Goal: Task Accomplishment & Management: Manage account settings

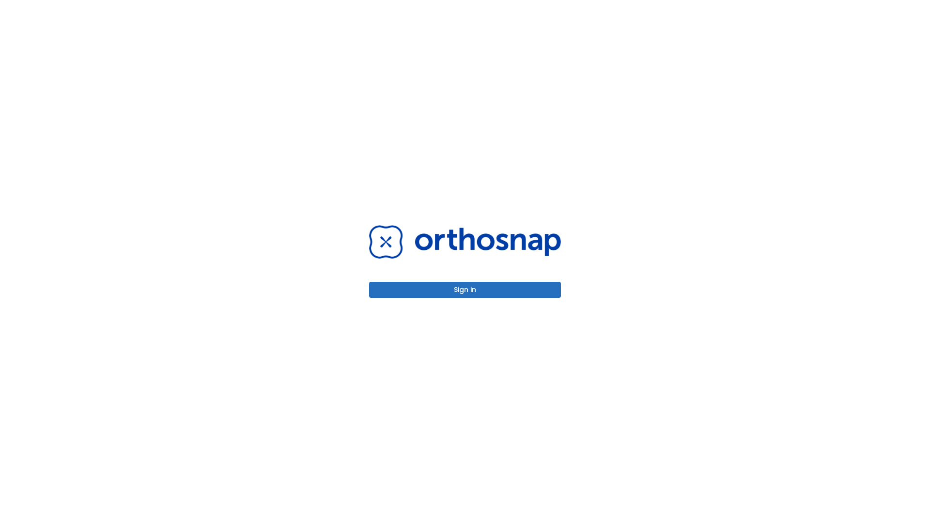
click at [465, 290] on button "Sign in" at bounding box center [465, 290] width 192 height 16
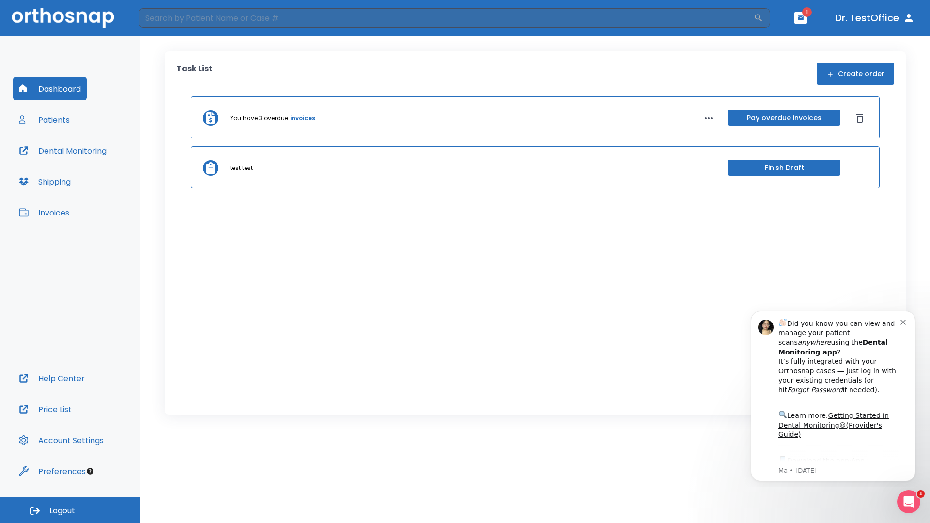
click at [70, 510] on span "Logout" at bounding box center [62, 511] width 26 height 11
